Goal: Task Accomplishment & Management: Manage account settings

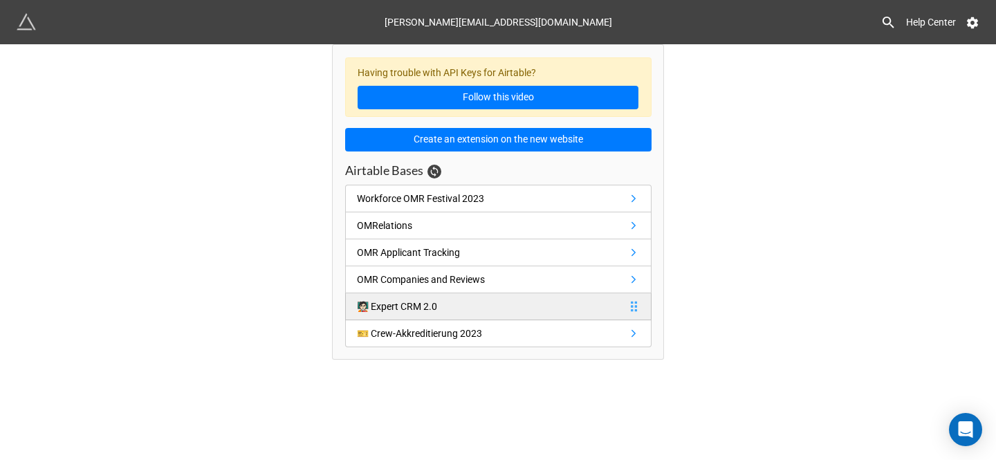
click at [464, 306] on link "🧑🏻‍🏫 Expert CRM 2.0" at bounding box center [498, 306] width 306 height 27
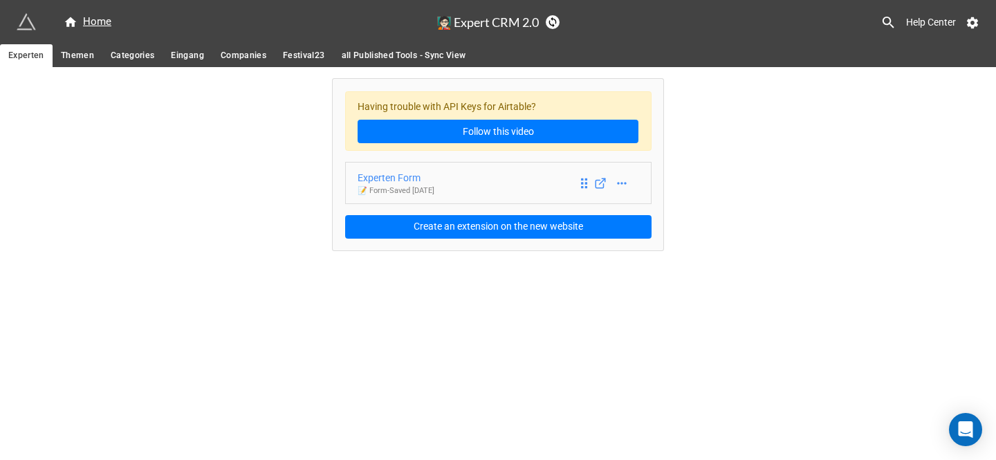
click at [425, 187] on p "📝 Form - Saved 3 months ago" at bounding box center [395, 190] width 77 height 11
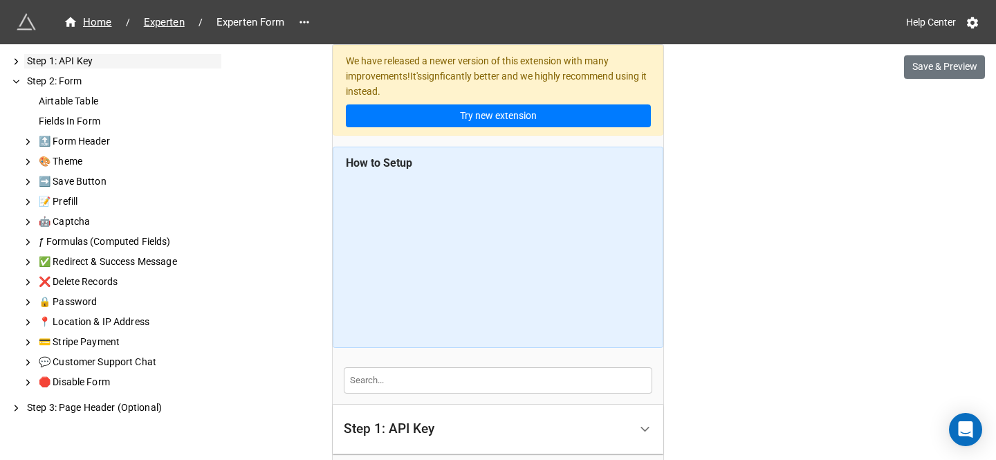
click at [21, 59] on icon at bounding box center [16, 61] width 10 height 12
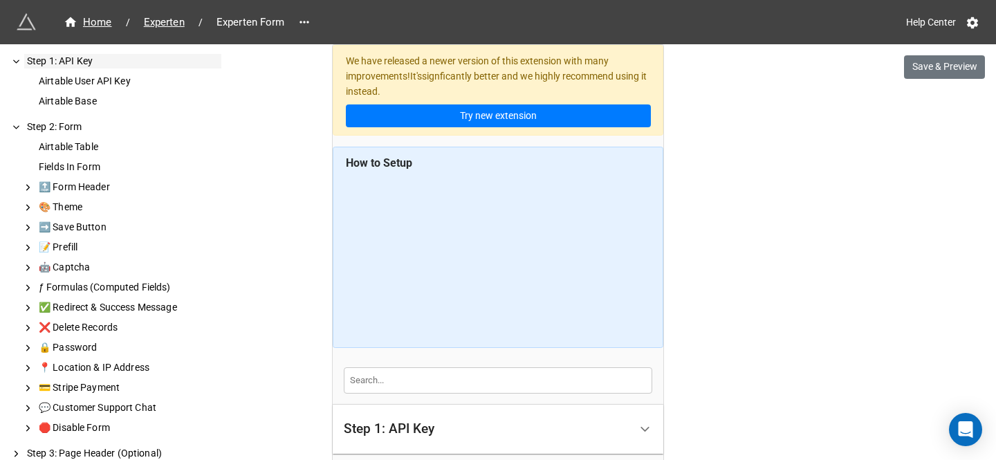
scroll to position [6, 0]
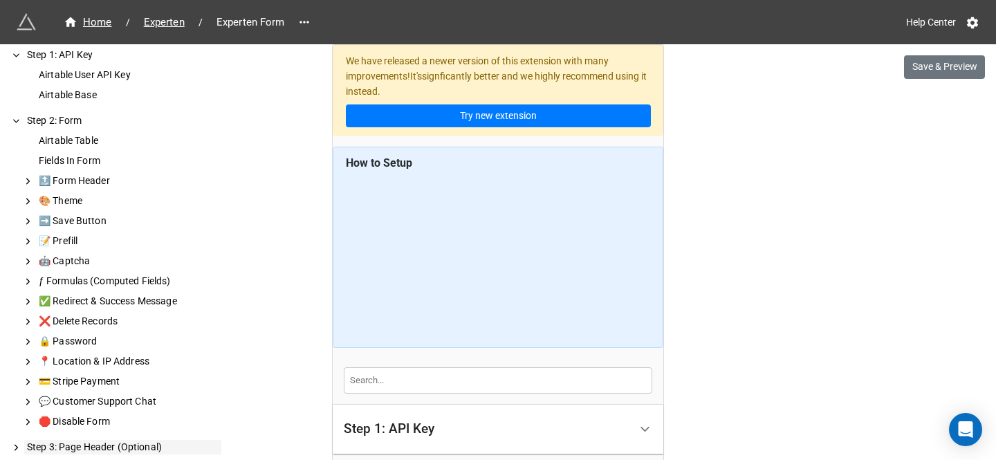
click at [19, 447] on icon at bounding box center [16, 447] width 10 height 12
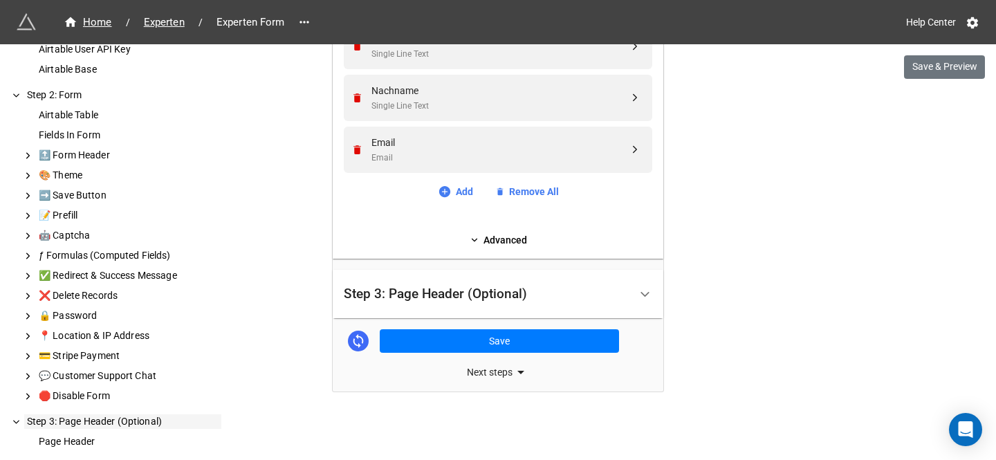
scroll to position [0, 0]
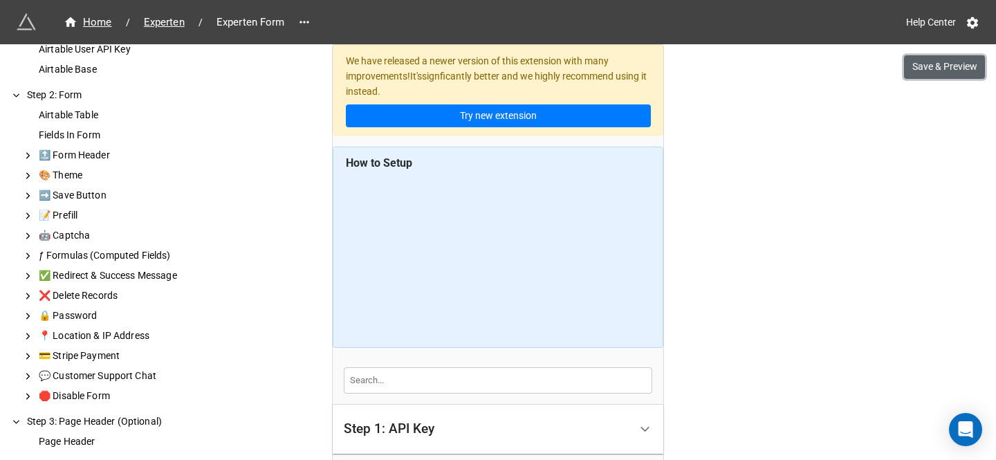
click at [946, 76] on button "Save & Preview" at bounding box center [944, 67] width 81 height 24
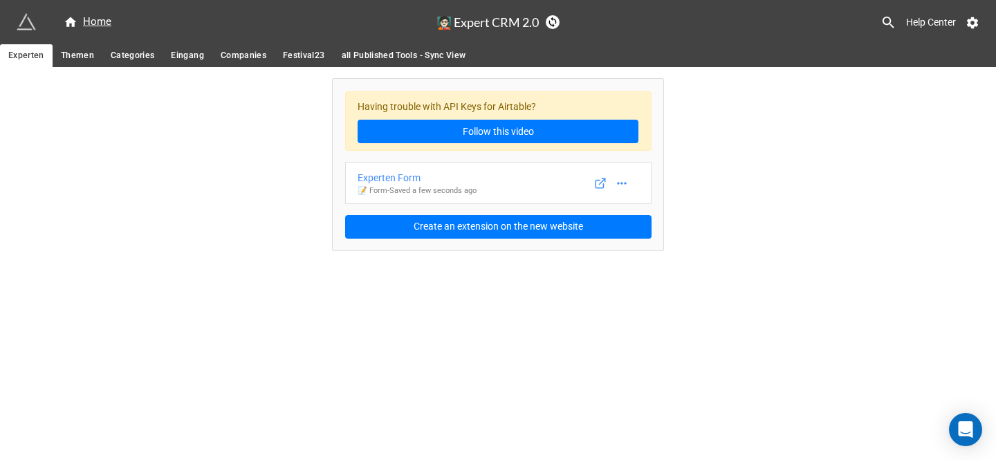
click at [80, 56] on span "Themen" at bounding box center [77, 55] width 33 height 15
click at [113, 56] on span "Categories" at bounding box center [133, 55] width 44 height 15
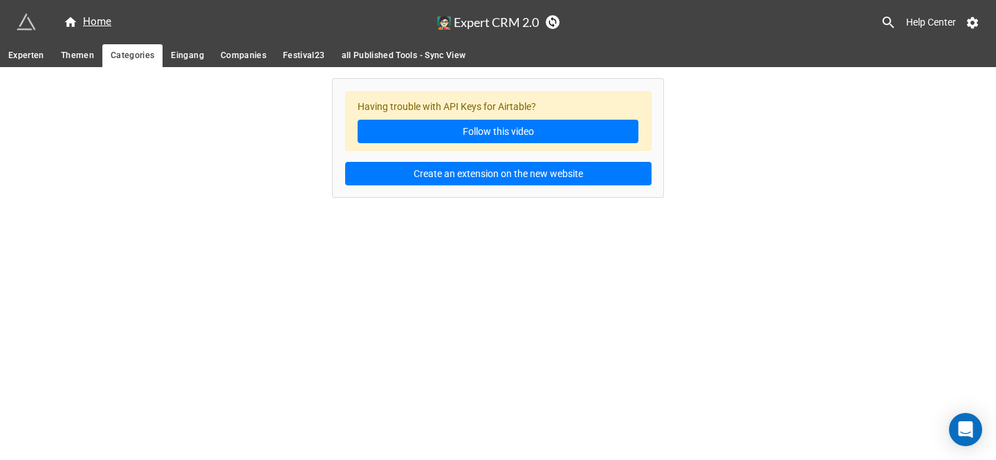
click at [185, 55] on span "Eingang" at bounding box center [187, 55] width 32 height 15
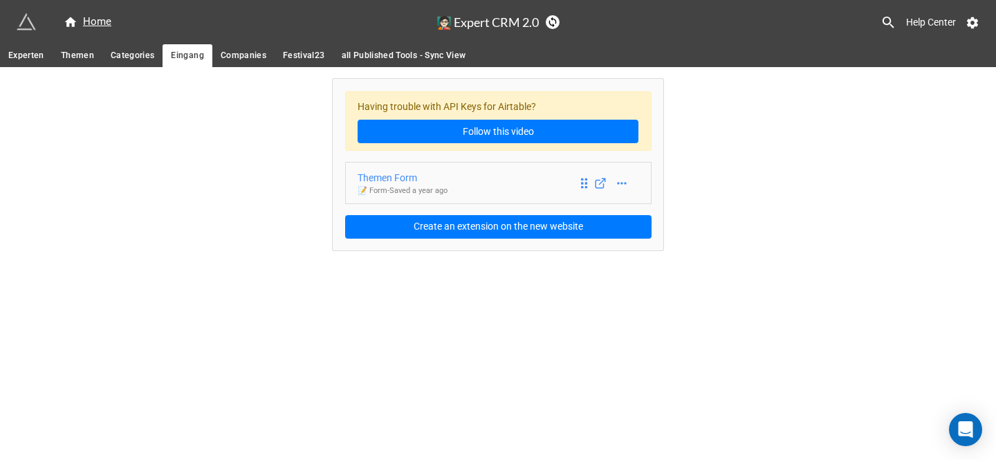
click at [402, 175] on div "Themen Form" at bounding box center [402, 177] width 90 height 15
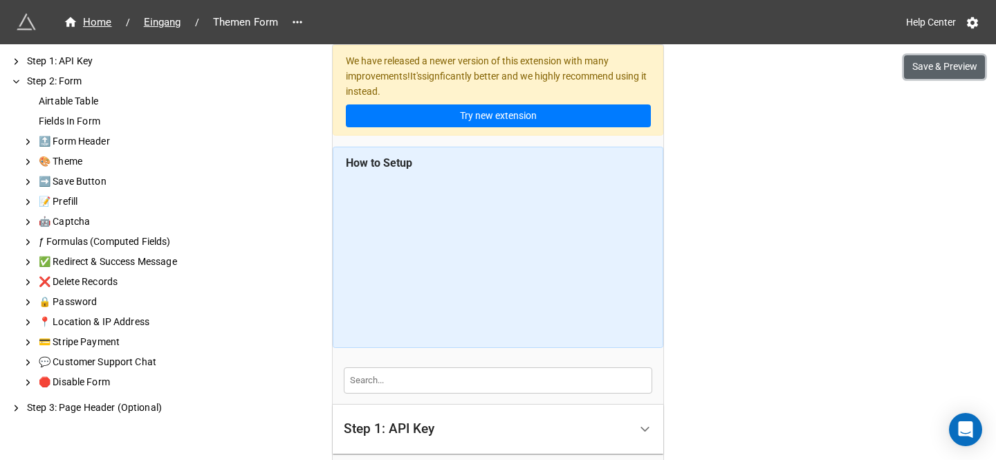
click at [926, 67] on button "Save & Preview" at bounding box center [944, 67] width 81 height 24
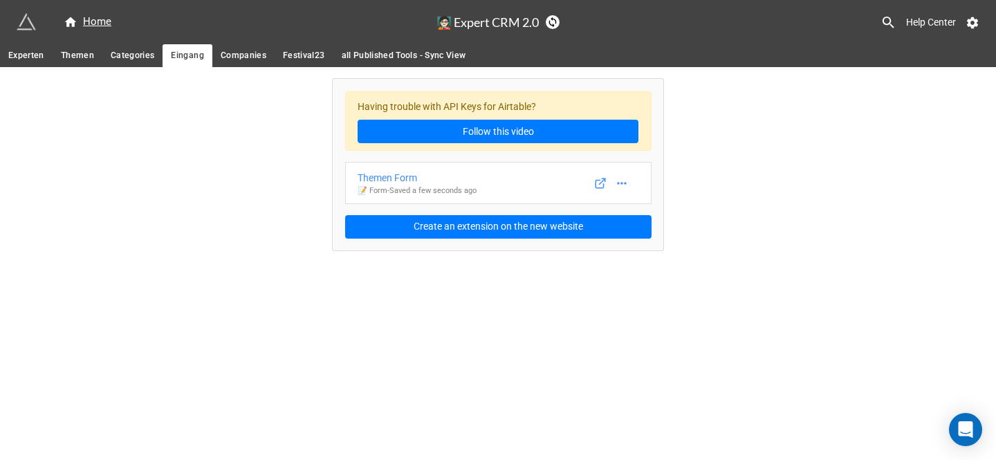
click at [84, 55] on span "Themen" at bounding box center [77, 55] width 33 height 15
click at [599, 183] on line at bounding box center [602, 181] width 6 height 6
click at [178, 55] on span "Eingang" at bounding box center [187, 55] width 32 height 15
click at [972, 25] on icon at bounding box center [972, 23] width 11 height 12
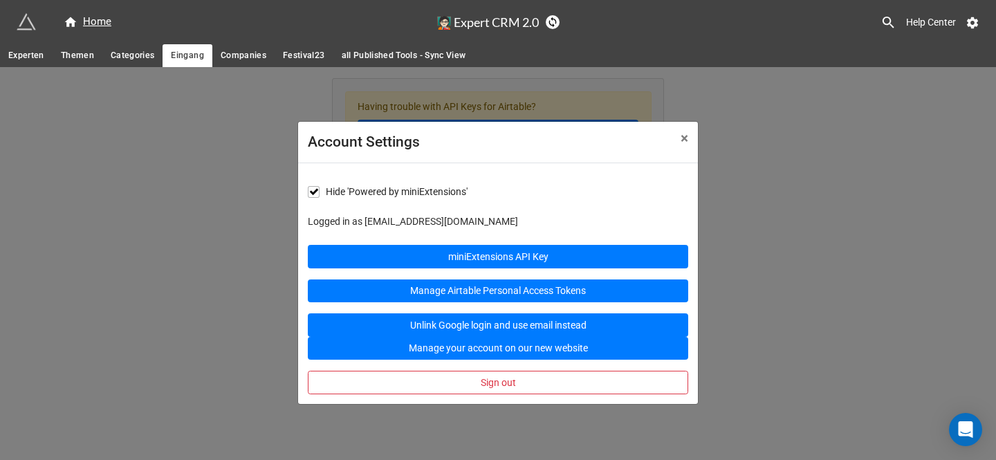
click at [176, 146] on div "Account Settings × Close Hide 'Powered by miniExtensions' Logged in as jens.boh…" at bounding box center [498, 297] width 996 height 460
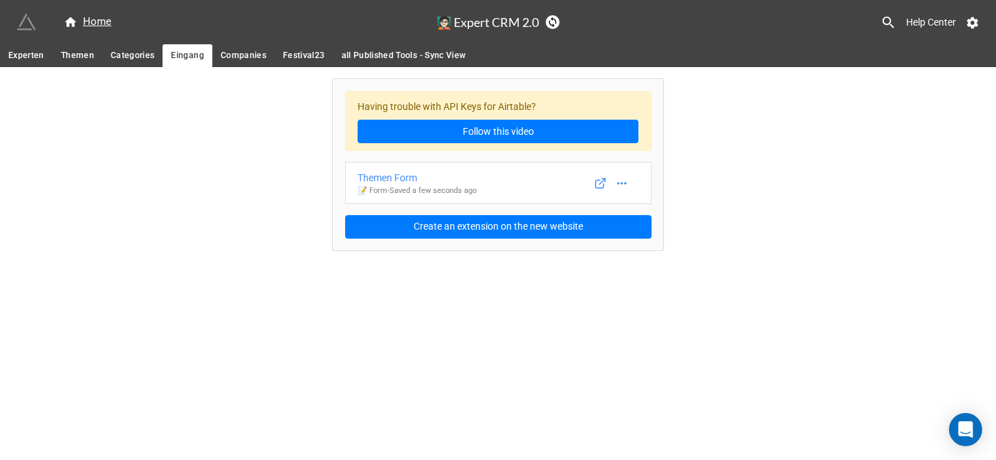
click at [21, 23] on img at bounding box center [26, 21] width 19 height 19
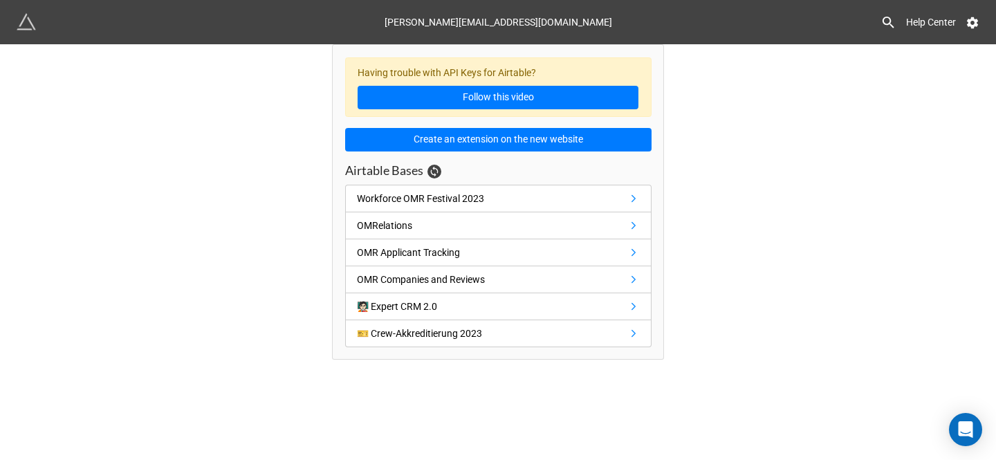
click at [512, 19] on div "jens.bohse@omr.com" at bounding box center [497, 22] width 227 height 25
click at [968, 26] on icon at bounding box center [972, 23] width 11 height 12
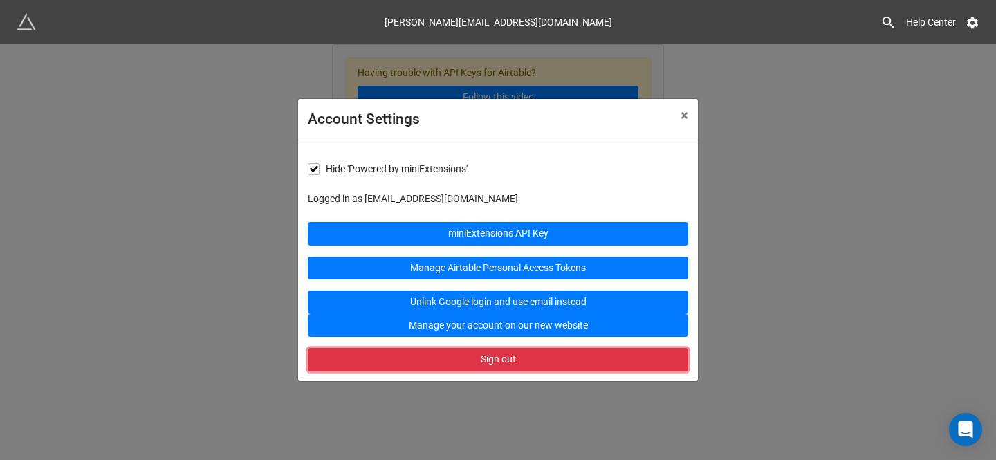
click at [487, 357] on button "Sign out" at bounding box center [498, 360] width 380 height 24
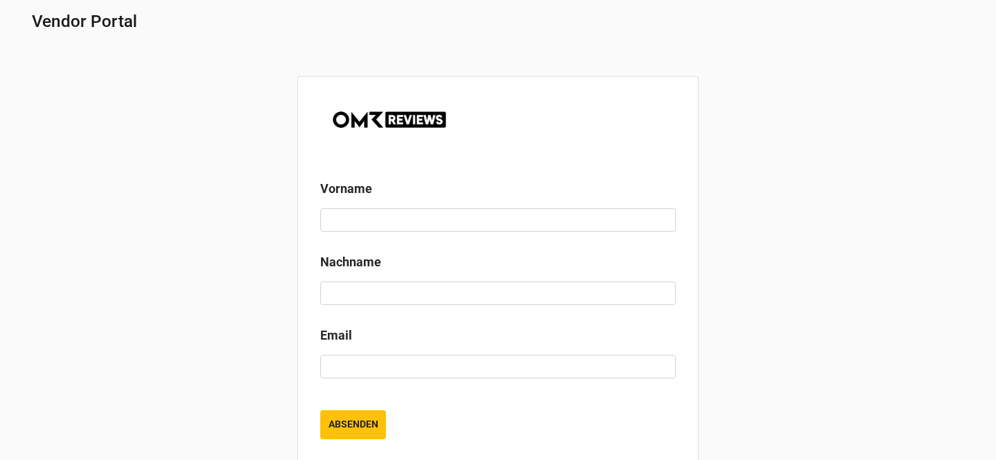
scroll to position [178, 0]
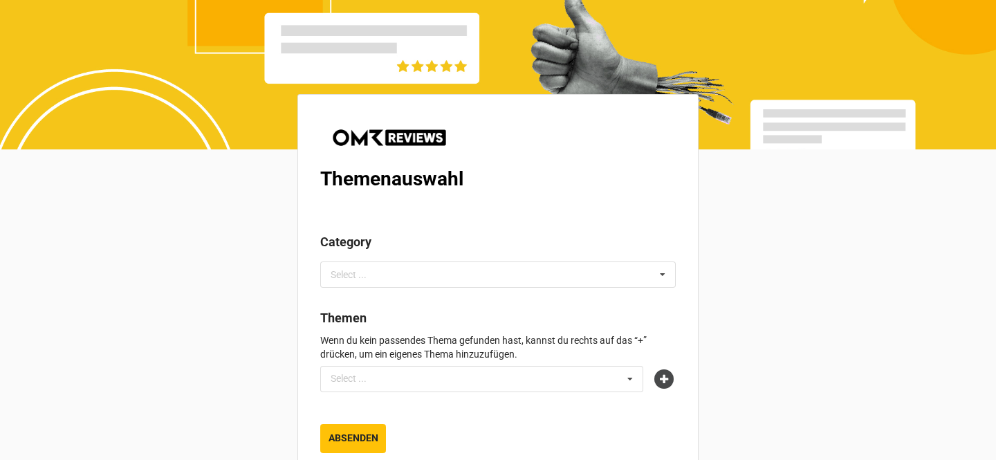
scroll to position [38, 0]
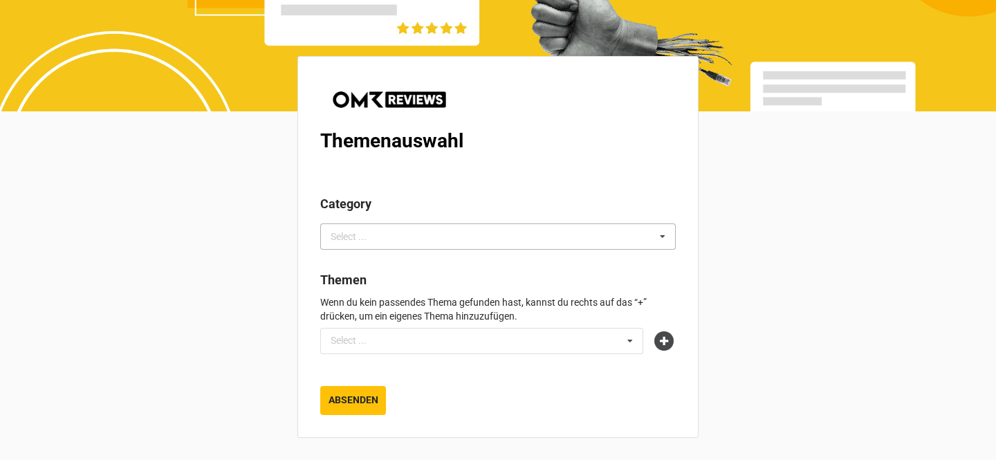
click at [364, 241] on div "Select ..." at bounding box center [356, 237] width 59 height 16
click at [229, 281] on div "Themenauswahl Category Select ... Loading... Themen Wenn du kein passendes Them…" at bounding box center [498, 211] width 996 height 498
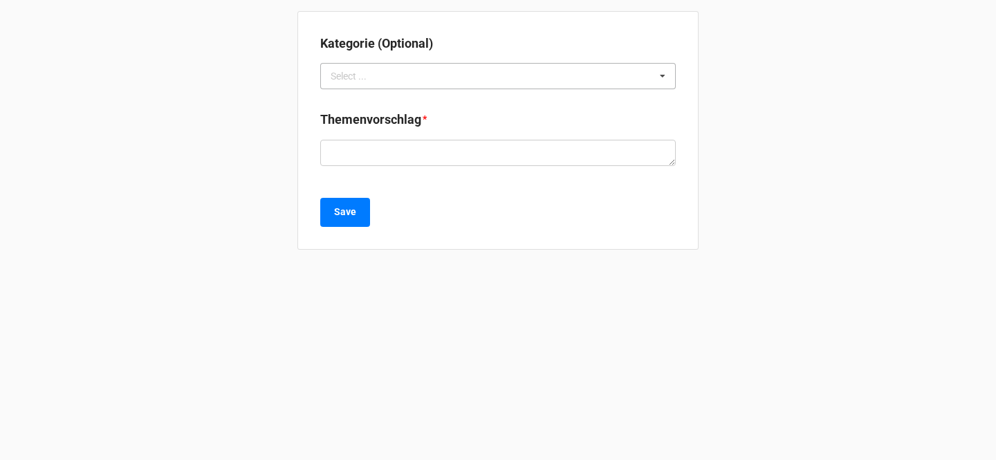
click at [370, 71] on div "Select ..." at bounding box center [356, 76] width 59 height 16
